Goal: Transaction & Acquisition: Subscribe to service/newsletter

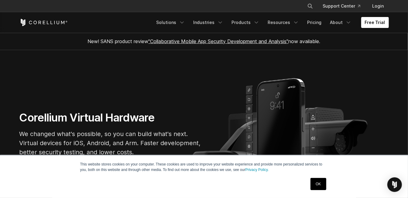
click at [322, 183] on link "OK" at bounding box center [317, 184] width 15 height 12
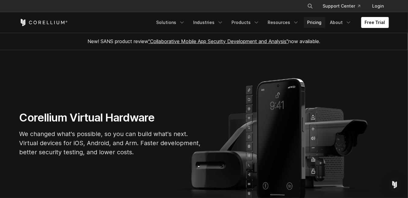
click at [315, 21] on link "Pricing" at bounding box center [315, 22] width 22 height 11
click at [367, 20] on link "Free Trial" at bounding box center [375, 22] width 28 height 11
